Goal: Information Seeking & Learning: Compare options

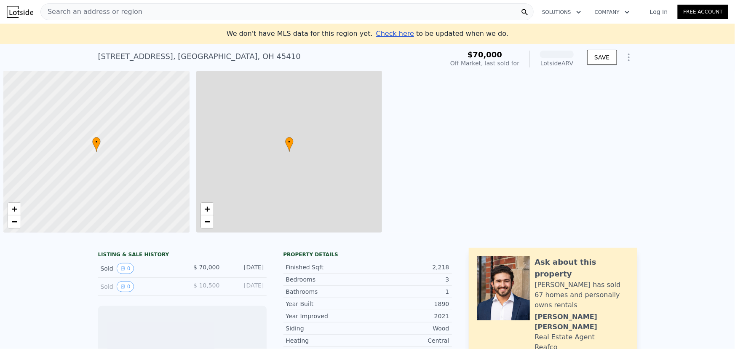
scroll to position [0, 3]
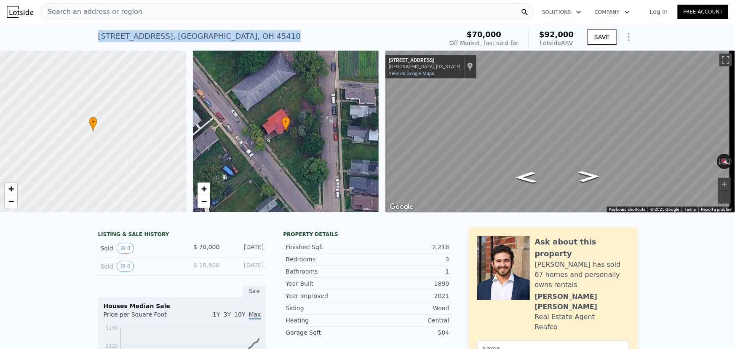
drag, startPoint x: 93, startPoint y: 34, endPoint x: 219, endPoint y: 39, distance: 126.5
click at [219, 39] on div "[STREET_ADDRESS] Sold [DATE] for $70k (~ARV $92k ) $70,000 Off Market, last sol…" at bounding box center [367, 37] width 735 height 27
copy div "[STREET_ADDRESS]"
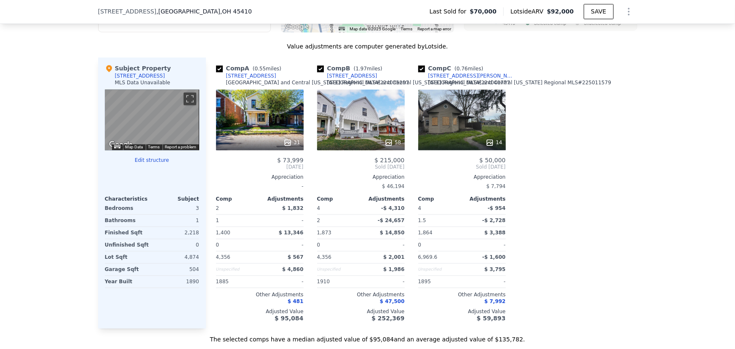
scroll to position [801, 0]
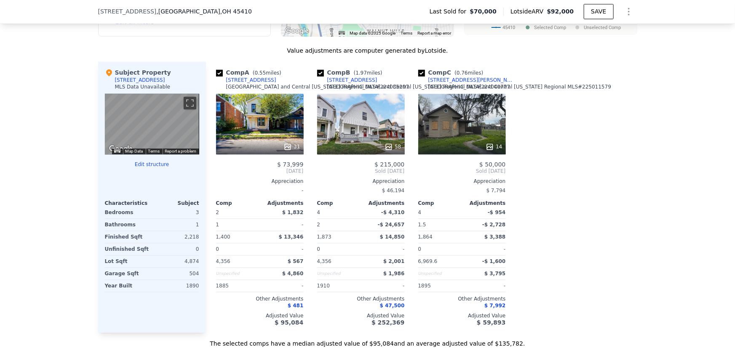
click at [217, 74] on div "Comp A ( 0.55 miles)" at bounding box center [250, 73] width 69 height 8
click at [219, 75] on input "checkbox" at bounding box center [219, 73] width 7 height 7
checkbox input "false"
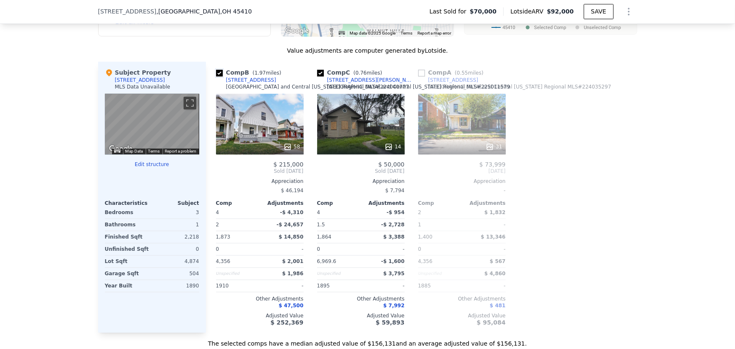
click at [217, 77] on input "checkbox" at bounding box center [219, 73] width 7 height 7
checkbox input "false"
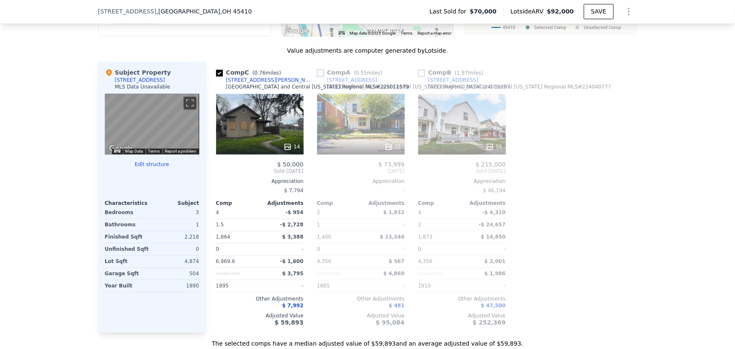
click at [320, 77] on input "checkbox" at bounding box center [320, 73] width 7 height 7
checkbox input "true"
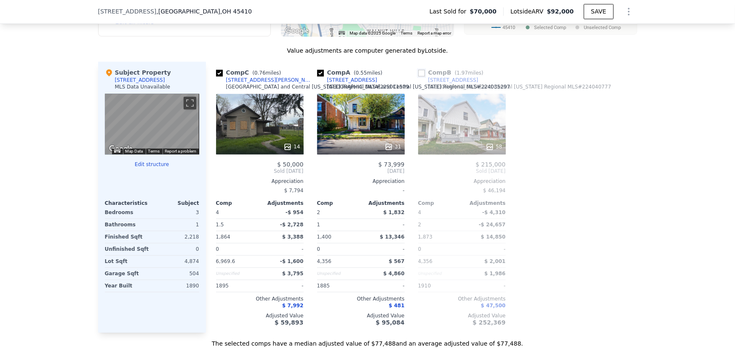
click at [422, 77] on input "checkbox" at bounding box center [421, 73] width 7 height 7
checkbox input "true"
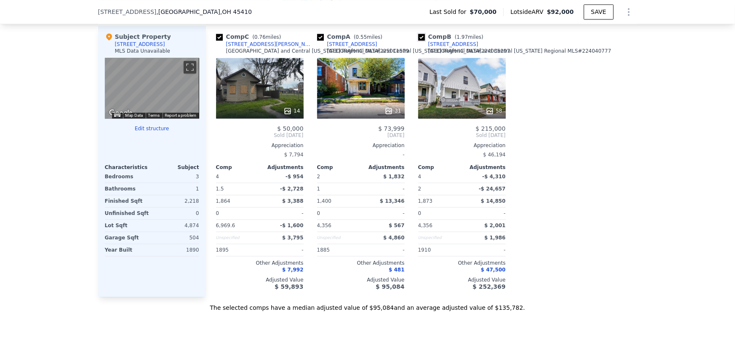
scroll to position [839, 0]
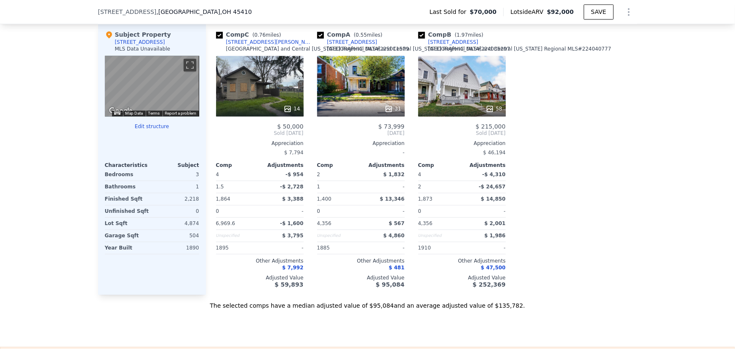
click at [354, 95] on div "31" at bounding box center [361, 86] width 88 height 61
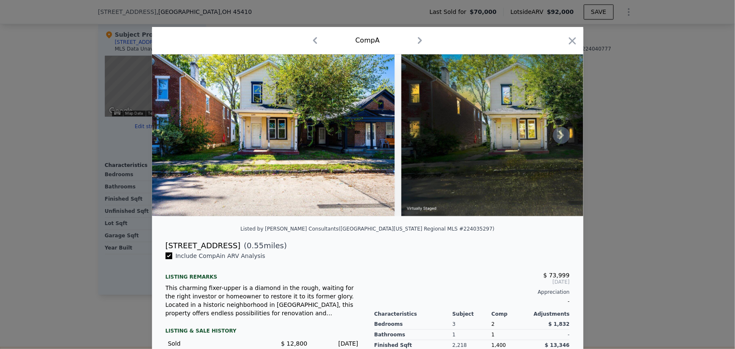
click at [557, 136] on icon at bounding box center [561, 135] width 17 height 17
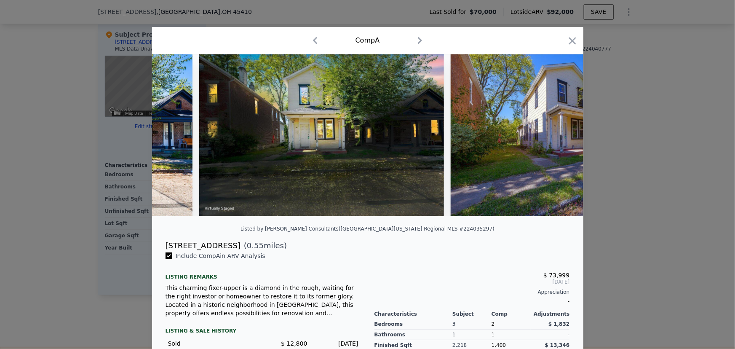
click at [557, 136] on img at bounding box center [572, 135] width 243 height 162
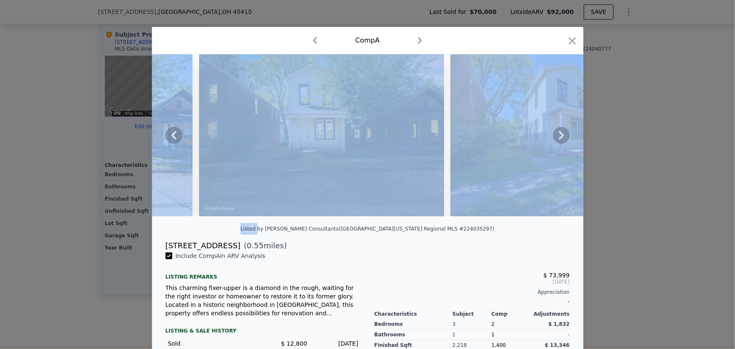
click at [557, 136] on icon at bounding box center [561, 135] width 17 height 17
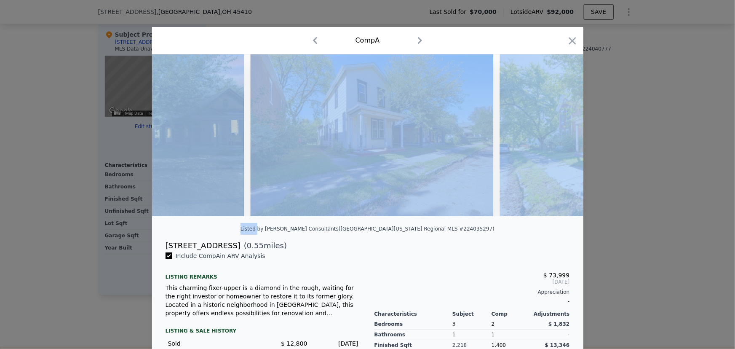
scroll to position [0, 404]
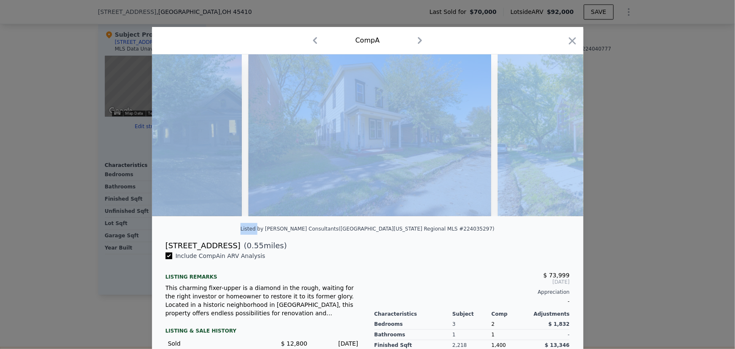
click at [557, 136] on img at bounding box center [619, 135] width 243 height 162
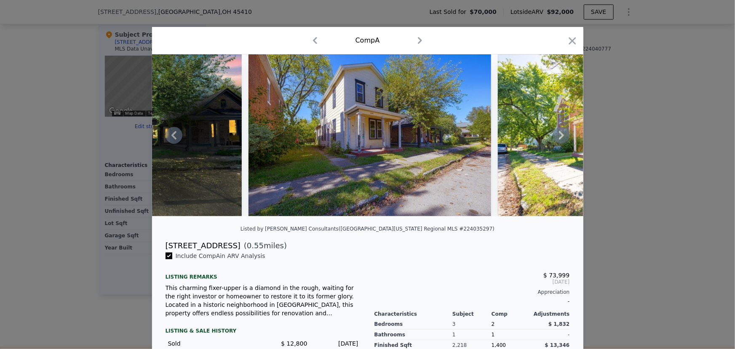
click at [457, 252] on div "[STREET_ADDRESS] ( 0.55 miles)" at bounding box center [368, 246] width 418 height 12
click at [573, 42] on icon "button" at bounding box center [573, 41] width 12 height 12
